Goal: Task Accomplishment & Management: Manage account settings

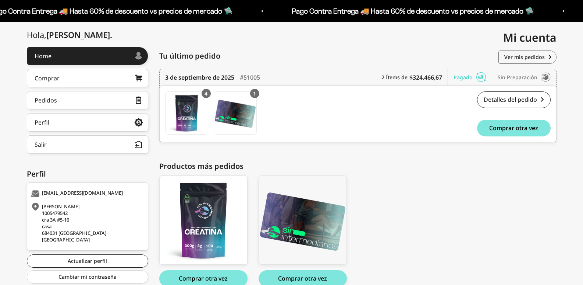
scroll to position [6, 0]
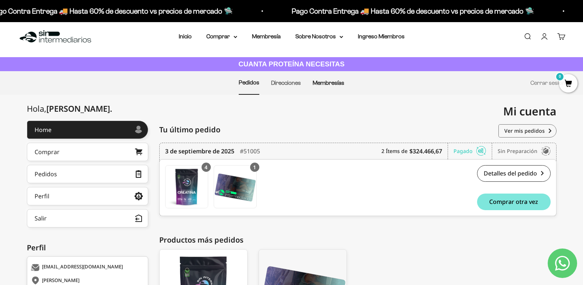
click at [331, 82] on link "Membresías" at bounding box center [329, 83] width 32 height 6
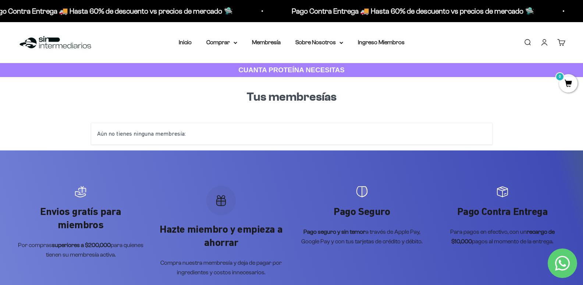
click at [154, 134] on div "Aún no tienes ninguna membresía:" at bounding box center [291, 133] width 401 height 21
click at [190, 134] on div "Aún no tienes ninguna membresía:" at bounding box center [291, 133] width 401 height 21
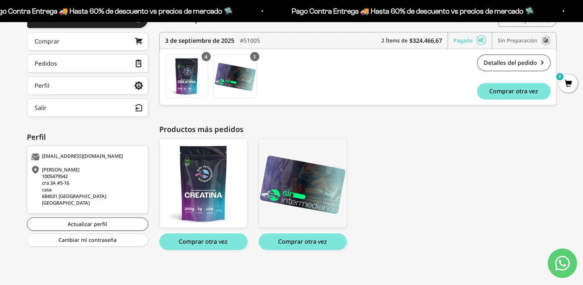
scroll to position [116, 0]
